Goal: Navigation & Orientation: Understand site structure

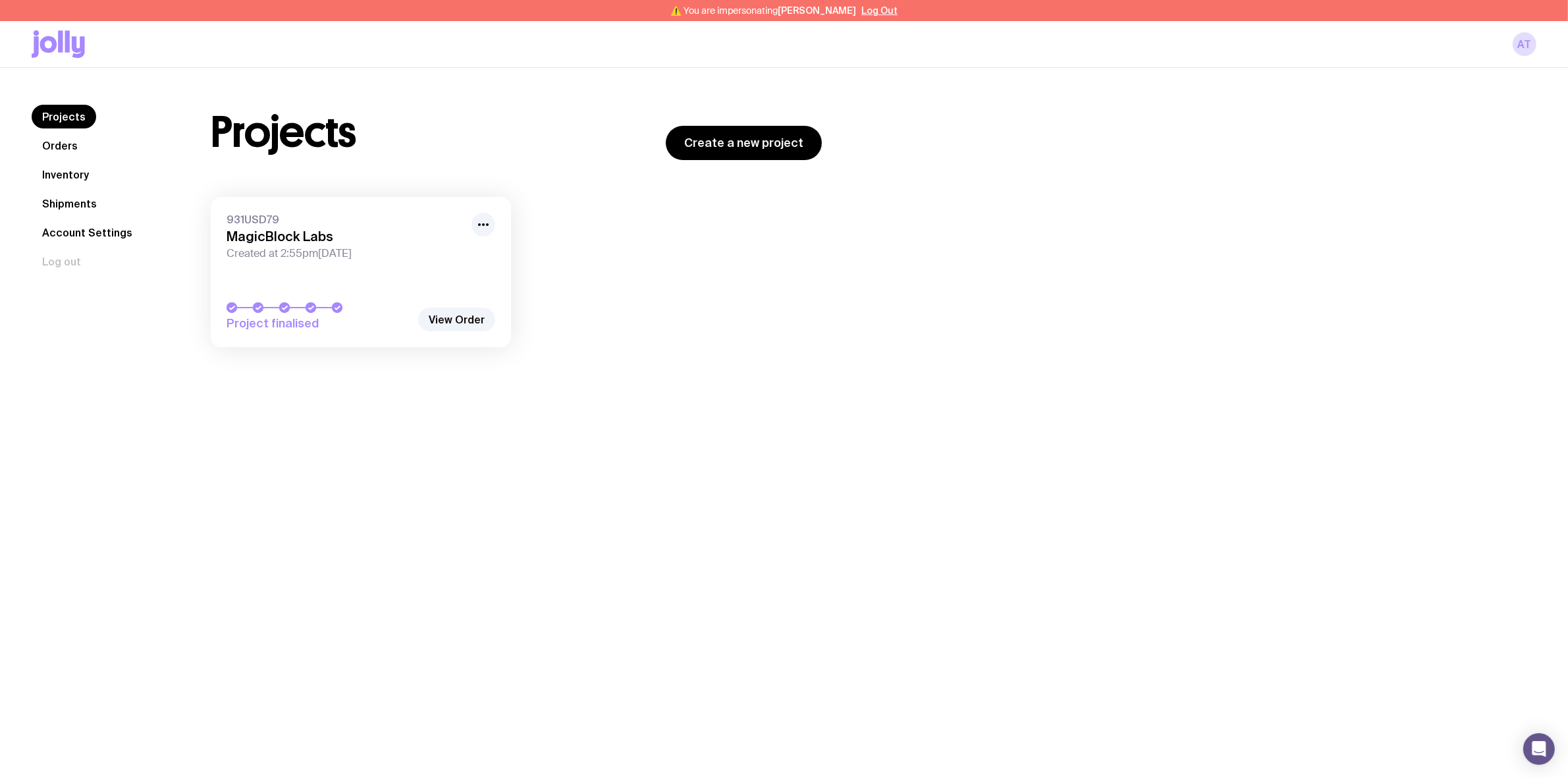
click at [71, 153] on link "Orders" at bounding box center [60, 145] width 57 height 24
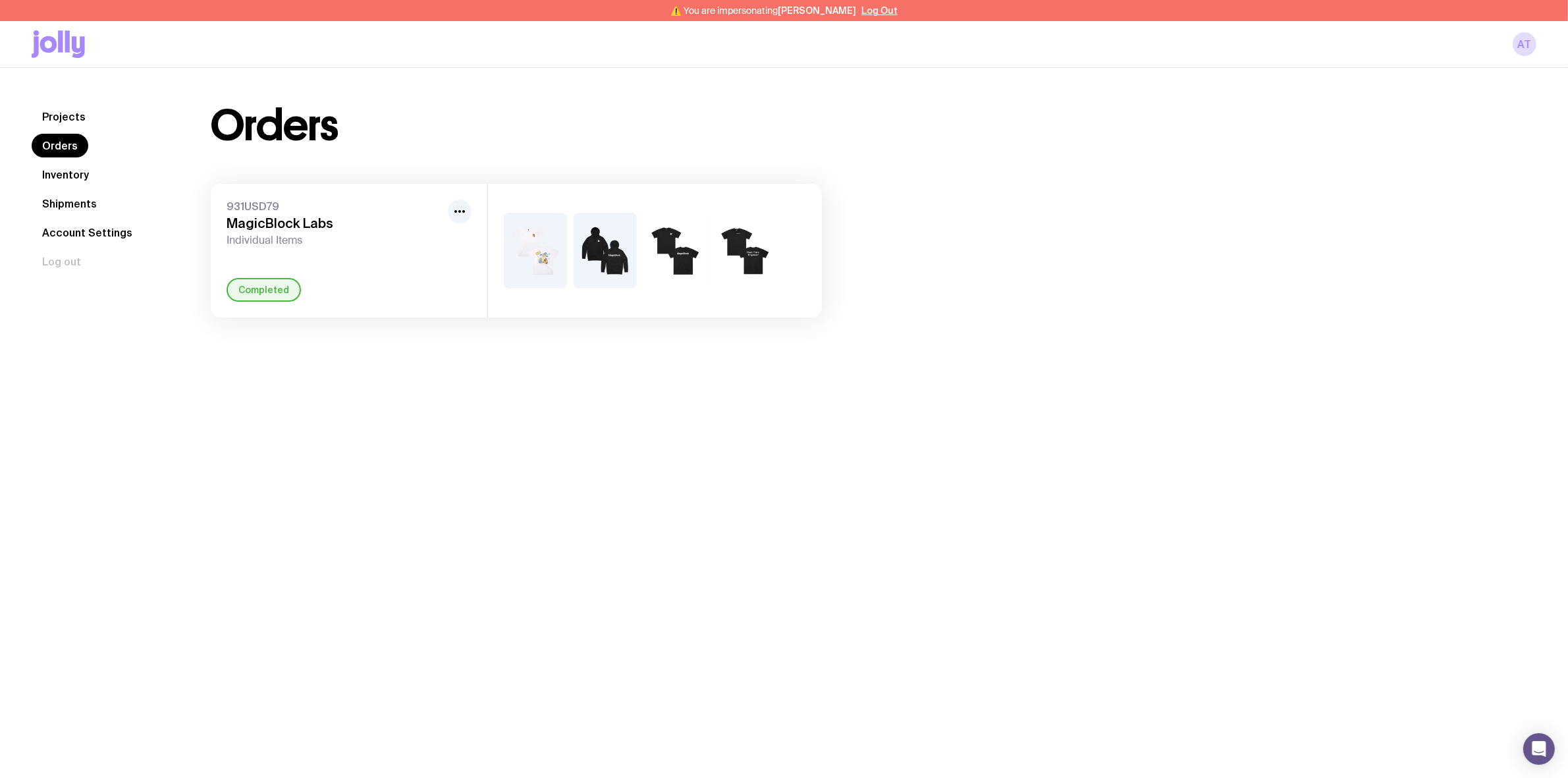
click at [83, 173] on link "Inventory" at bounding box center [65, 174] width 68 height 24
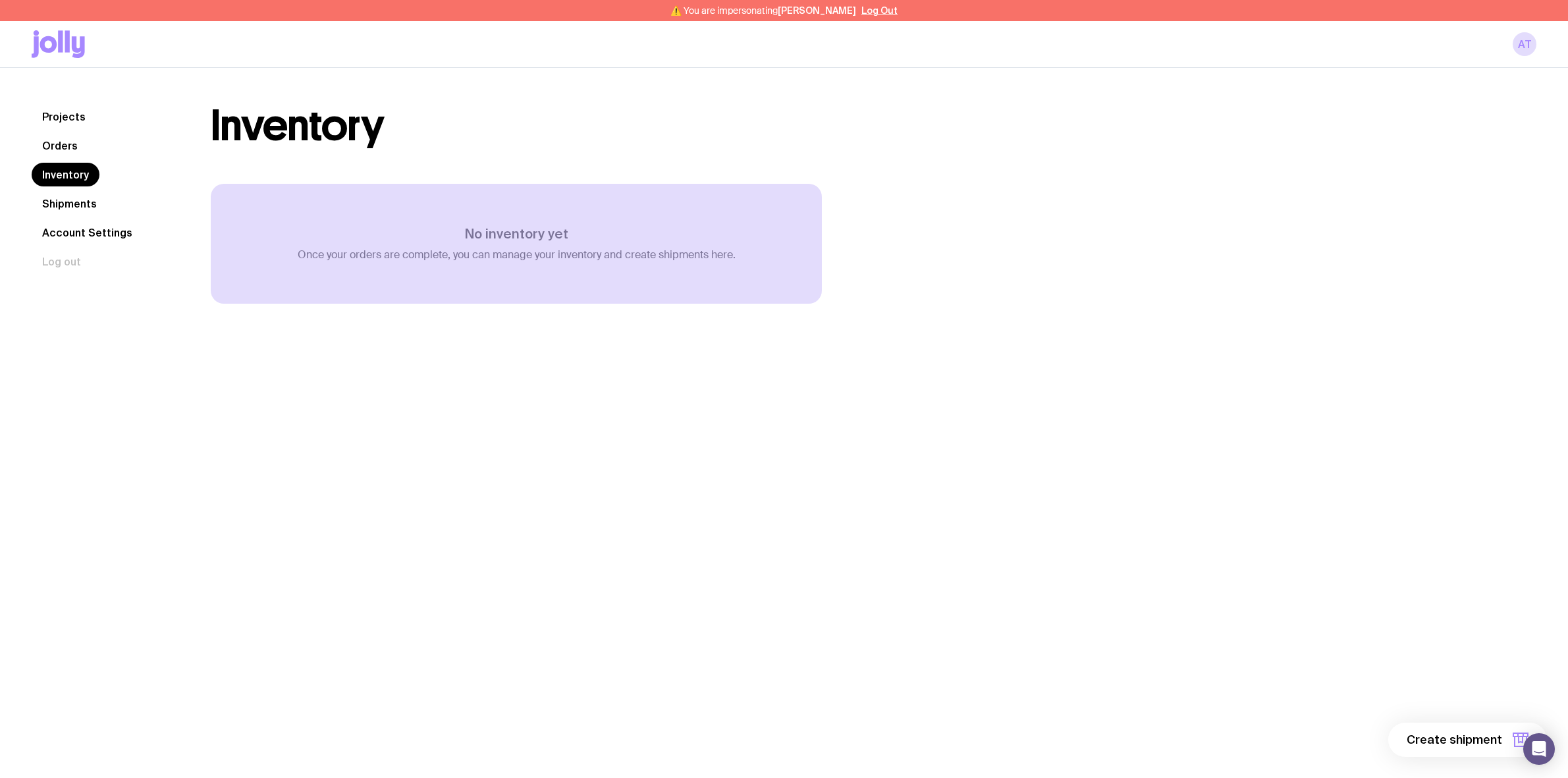
click at [66, 198] on link "Shipments" at bounding box center [69, 203] width 76 height 24
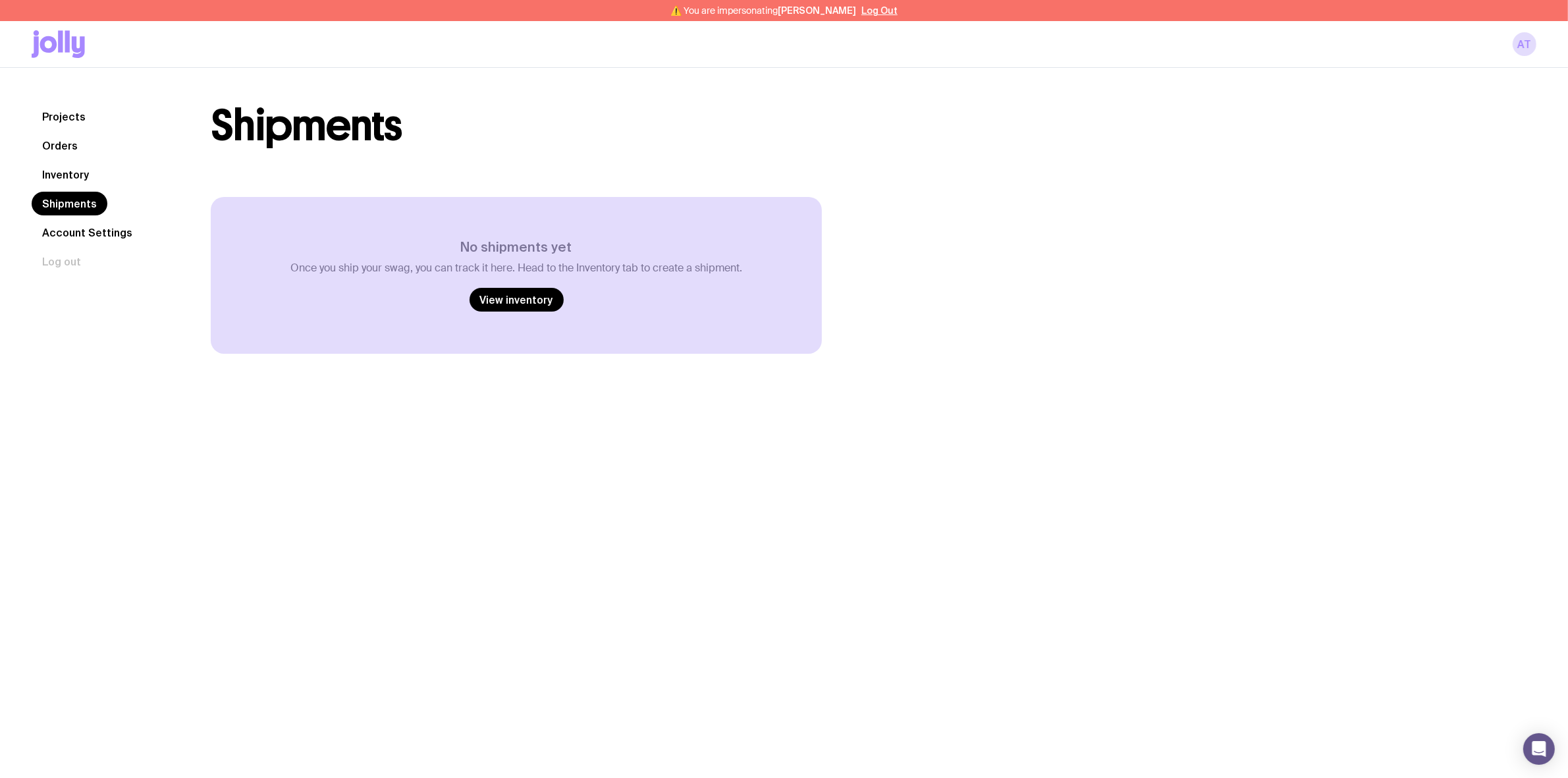
click at [73, 179] on link "Inventory" at bounding box center [65, 174] width 68 height 24
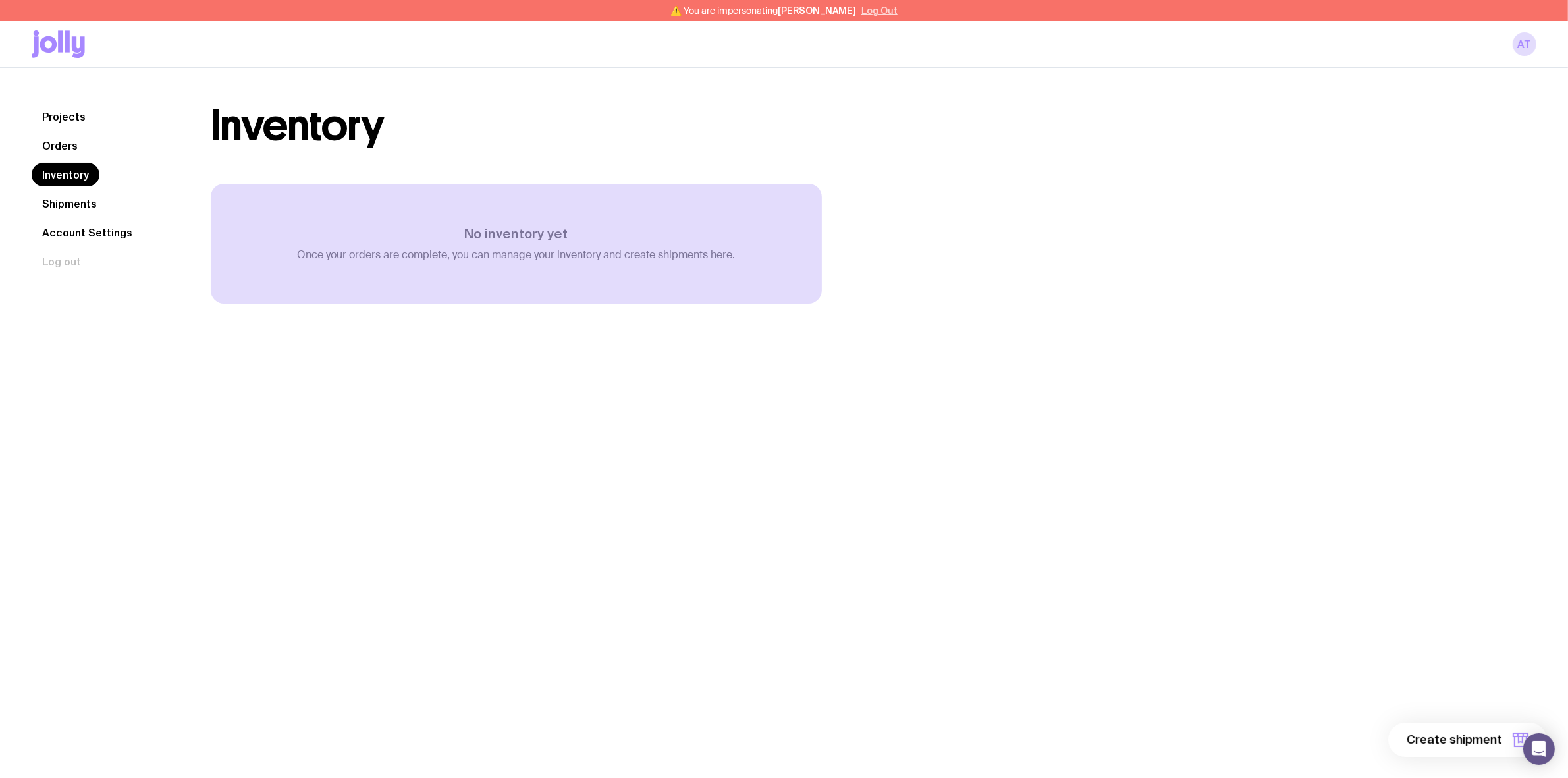
click at [877, 6] on button "Log Out" at bounding box center [879, 10] width 36 height 11
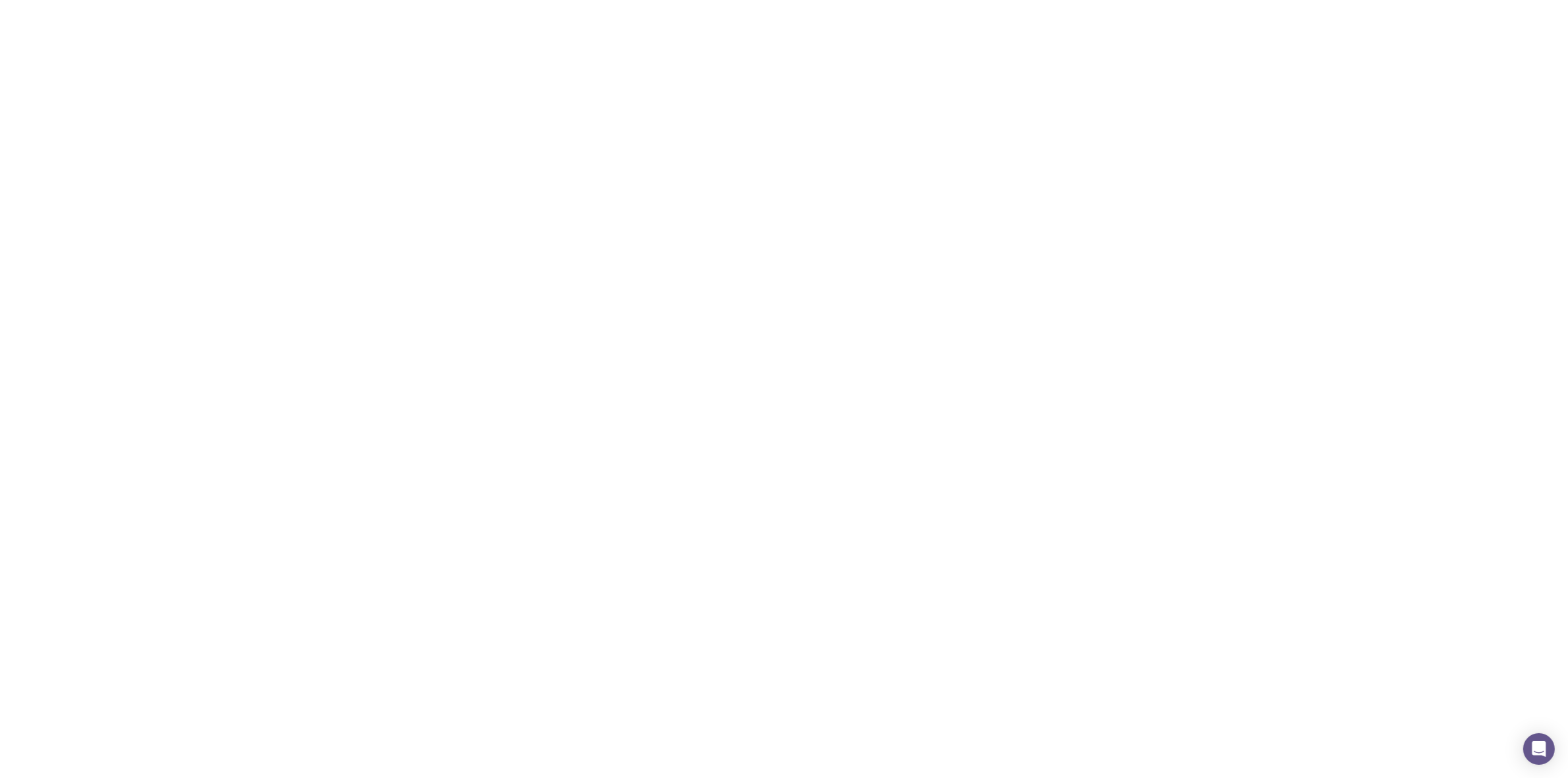
click at [614, 170] on div "Projects Create a new project 931USD79 MagicBlock Labs Created at 2:55pm[DATE] …" at bounding box center [516, 225] width 674 height 243
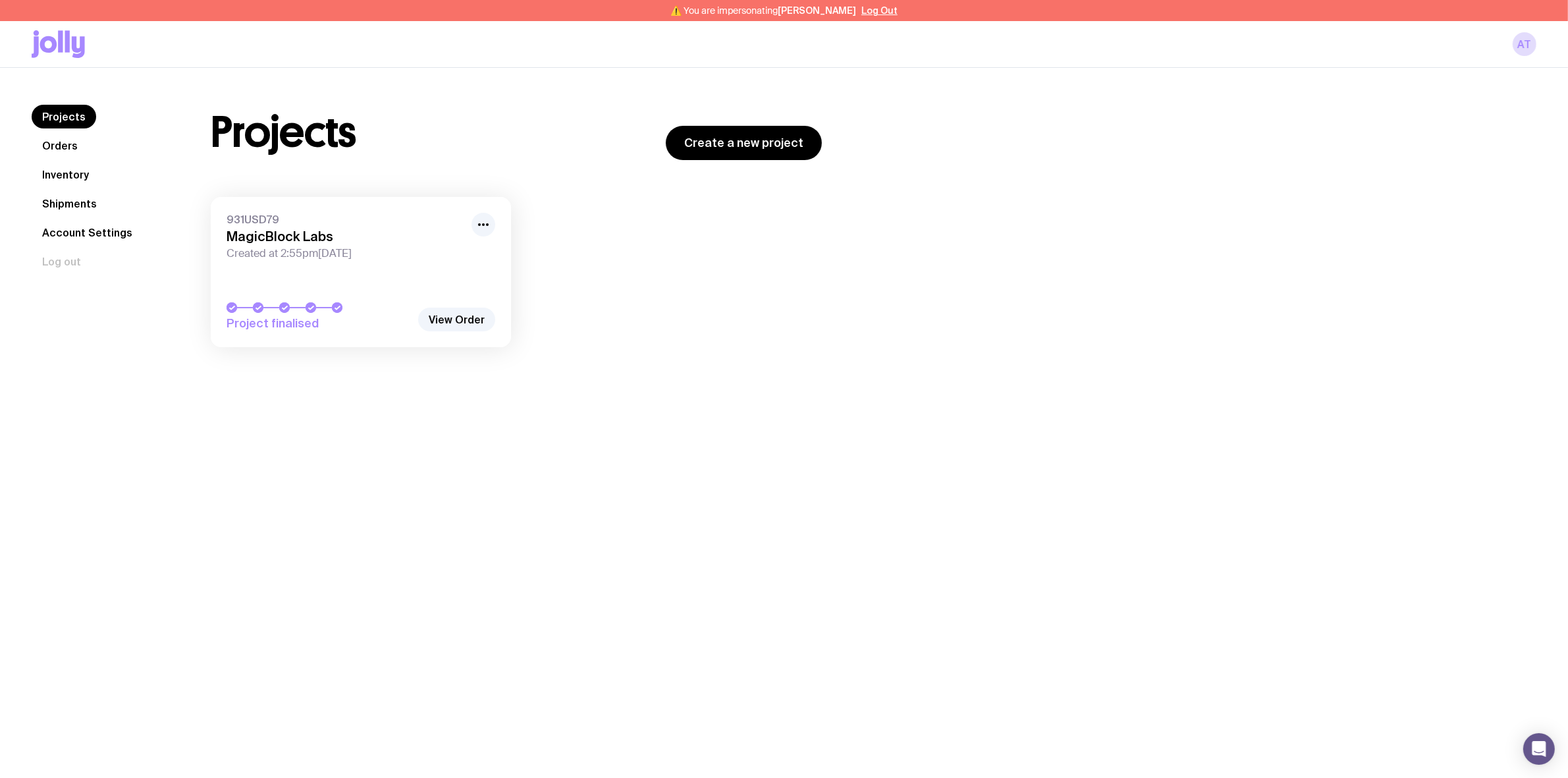
click at [70, 181] on link "Inventory" at bounding box center [65, 174] width 68 height 24
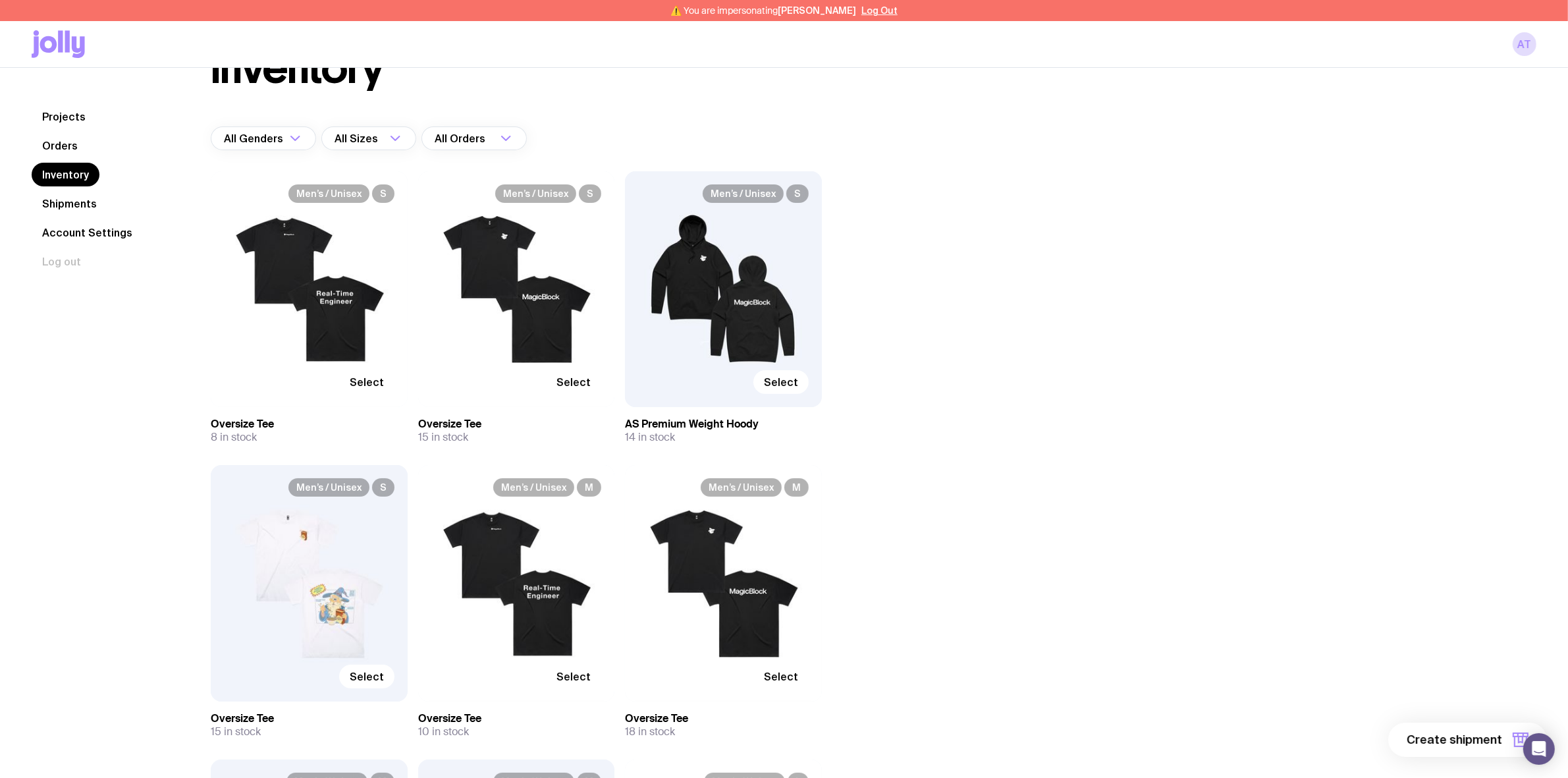
scroll to position [82, 0]
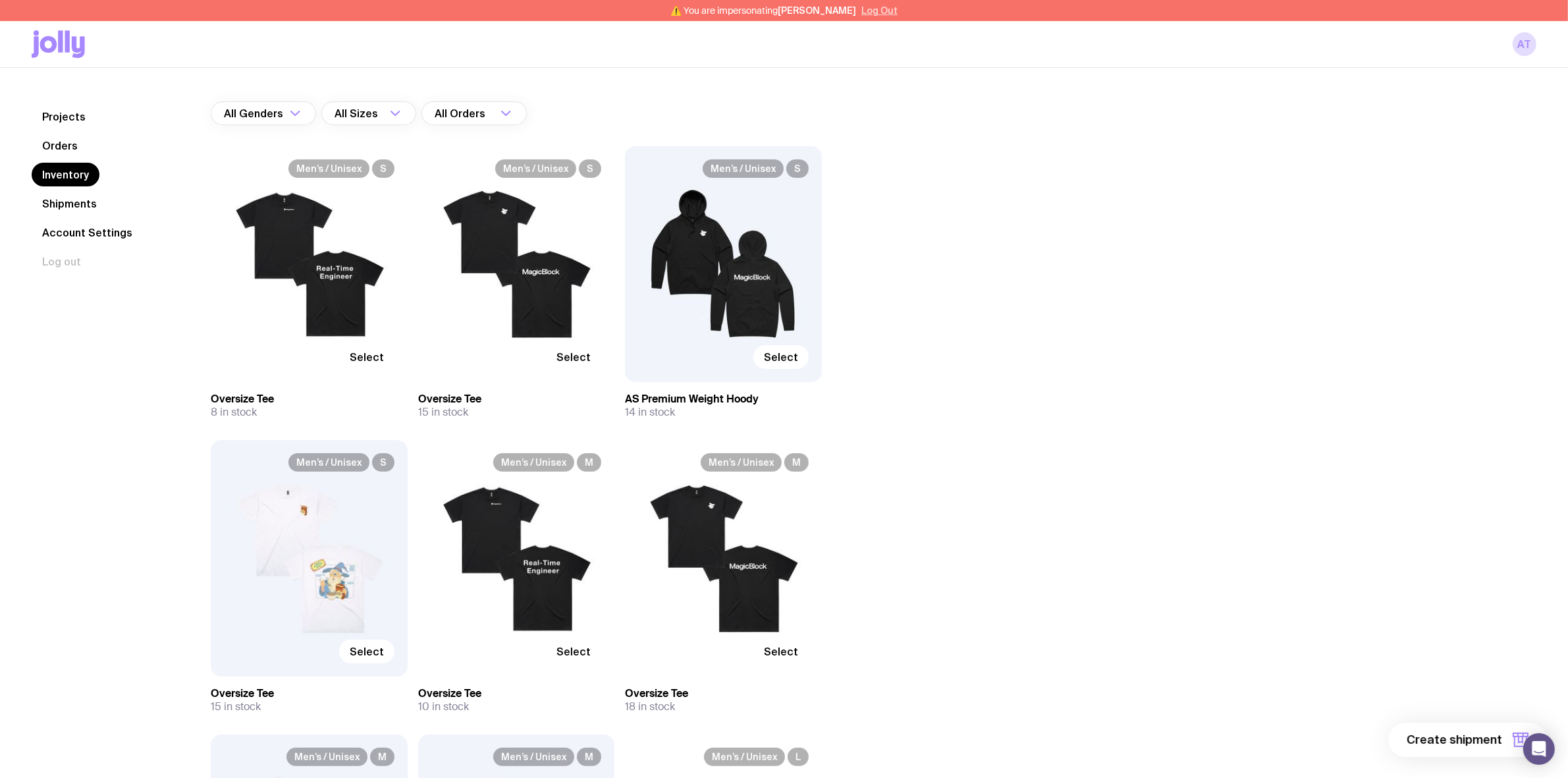
click at [883, 12] on button "Log Out" at bounding box center [879, 10] width 36 height 11
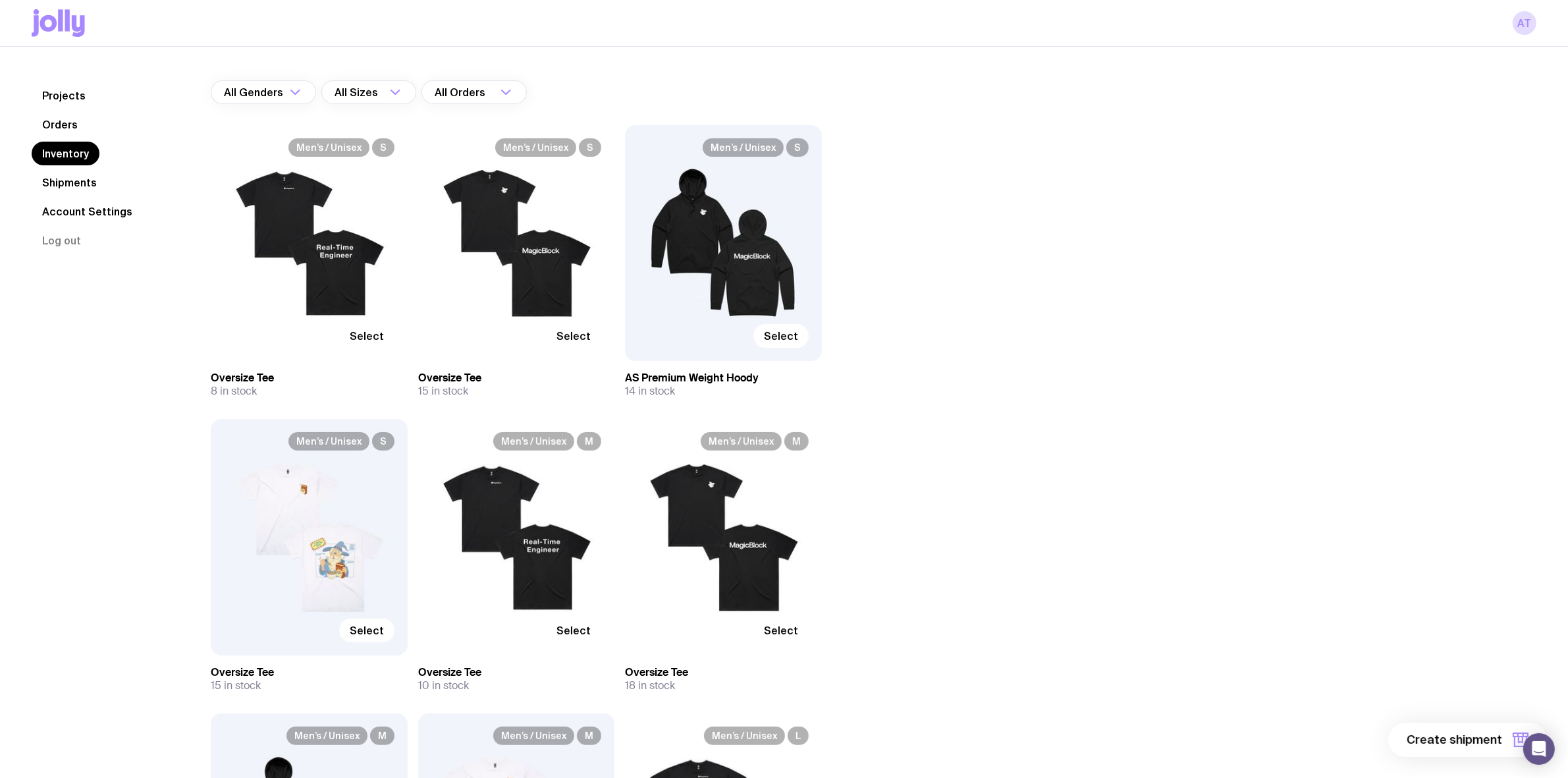
scroll to position [61, 0]
